Goal: Navigation & Orientation: Find specific page/section

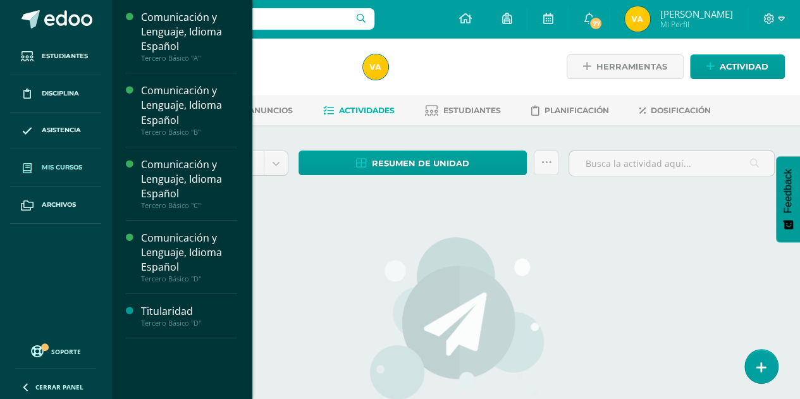
click at [51, 160] on link "Mis cursos" at bounding box center [55, 167] width 91 height 37
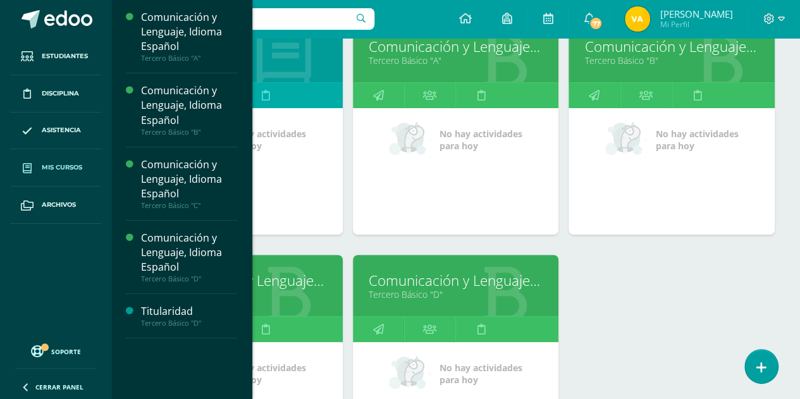
scroll to position [219, 0]
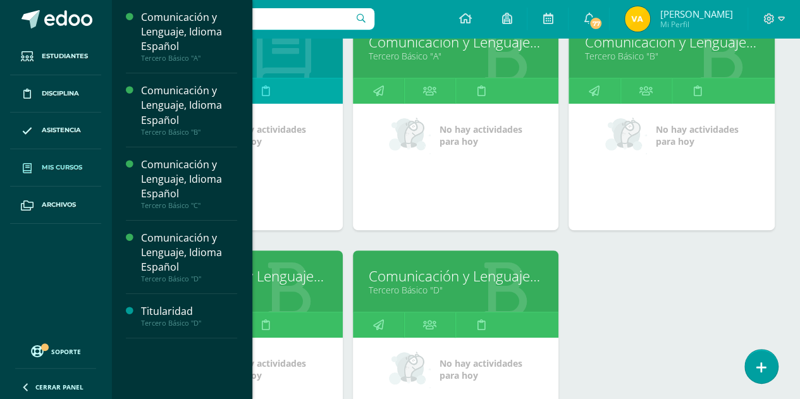
click at [295, 290] on link "Tercero Básico "C"" at bounding box center [239, 290] width 175 height 12
